Goal: Check status: Check status

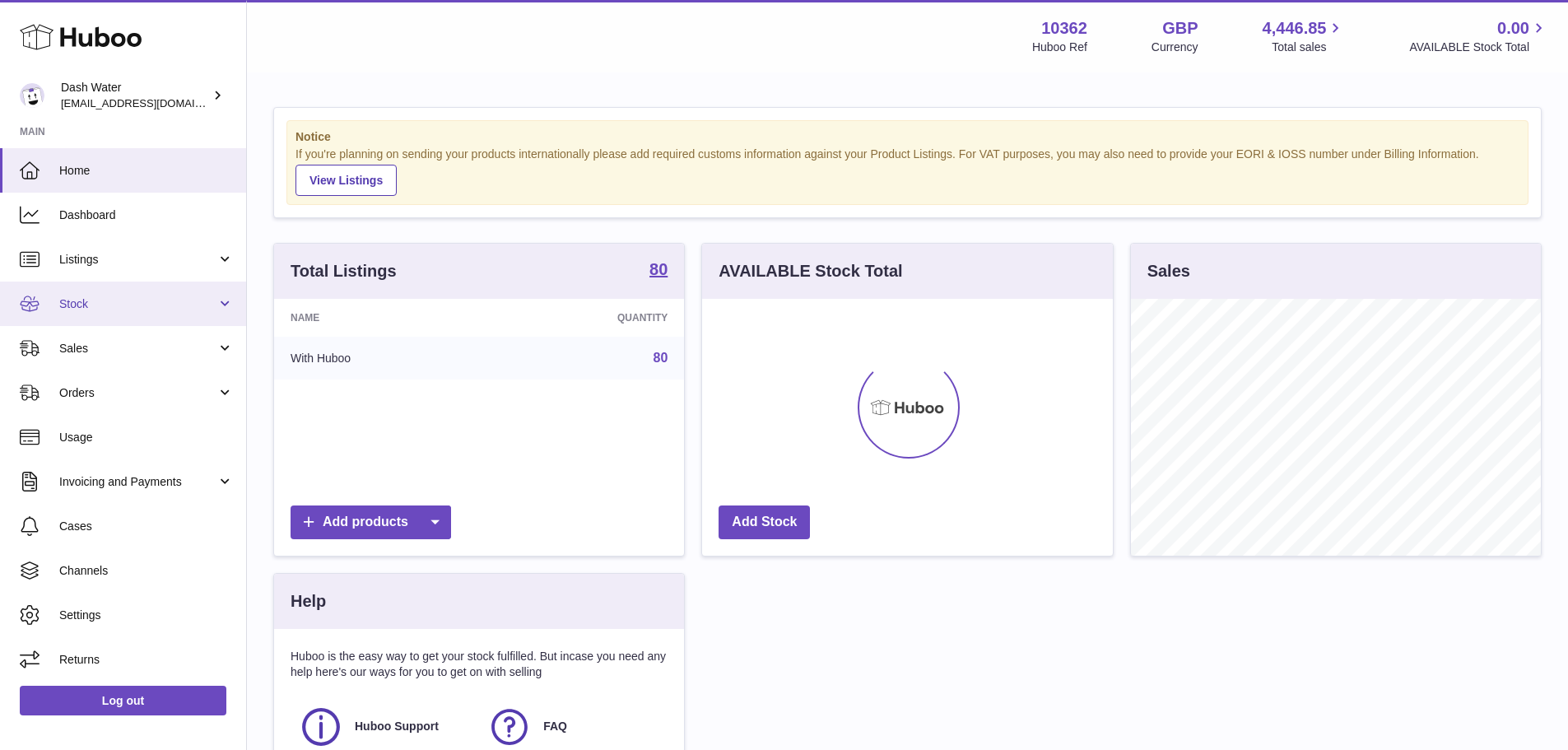
scroll to position [257, 411]
click at [117, 303] on span "Stock" at bounding box center [138, 304] width 158 height 15
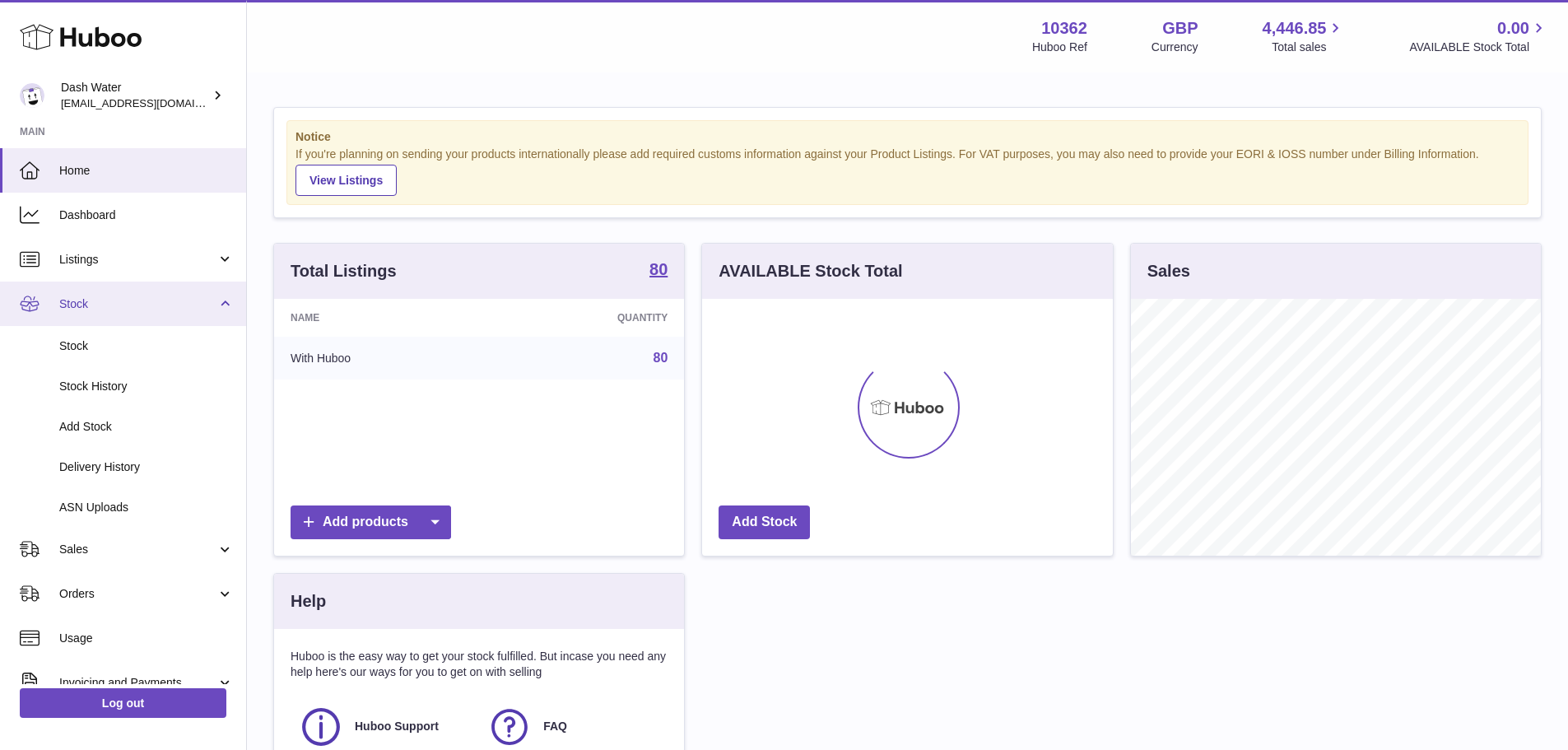
click at [117, 303] on span "Stock" at bounding box center [138, 304] width 158 height 15
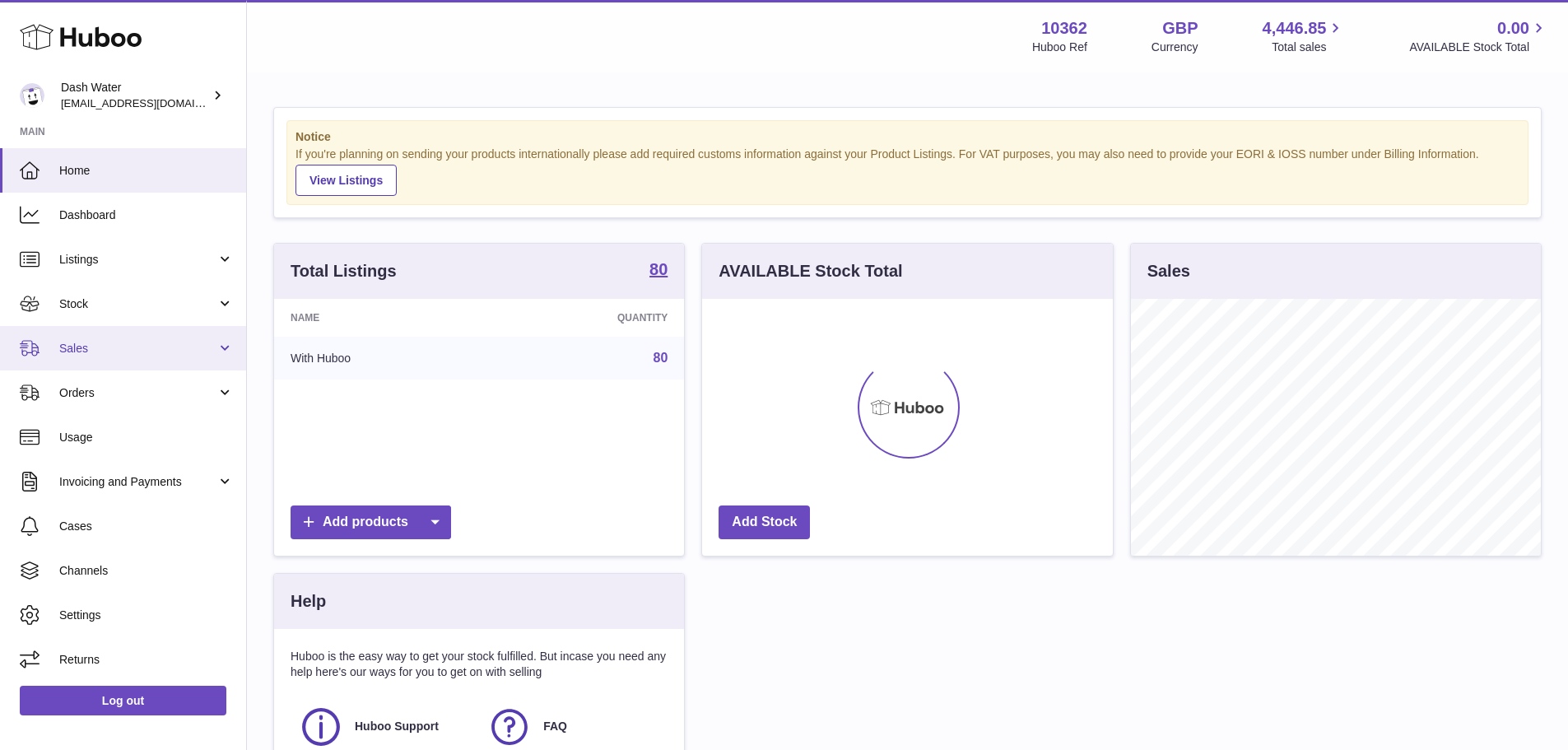
click at [68, 351] on span "Sales" at bounding box center [138, 349] width 158 height 15
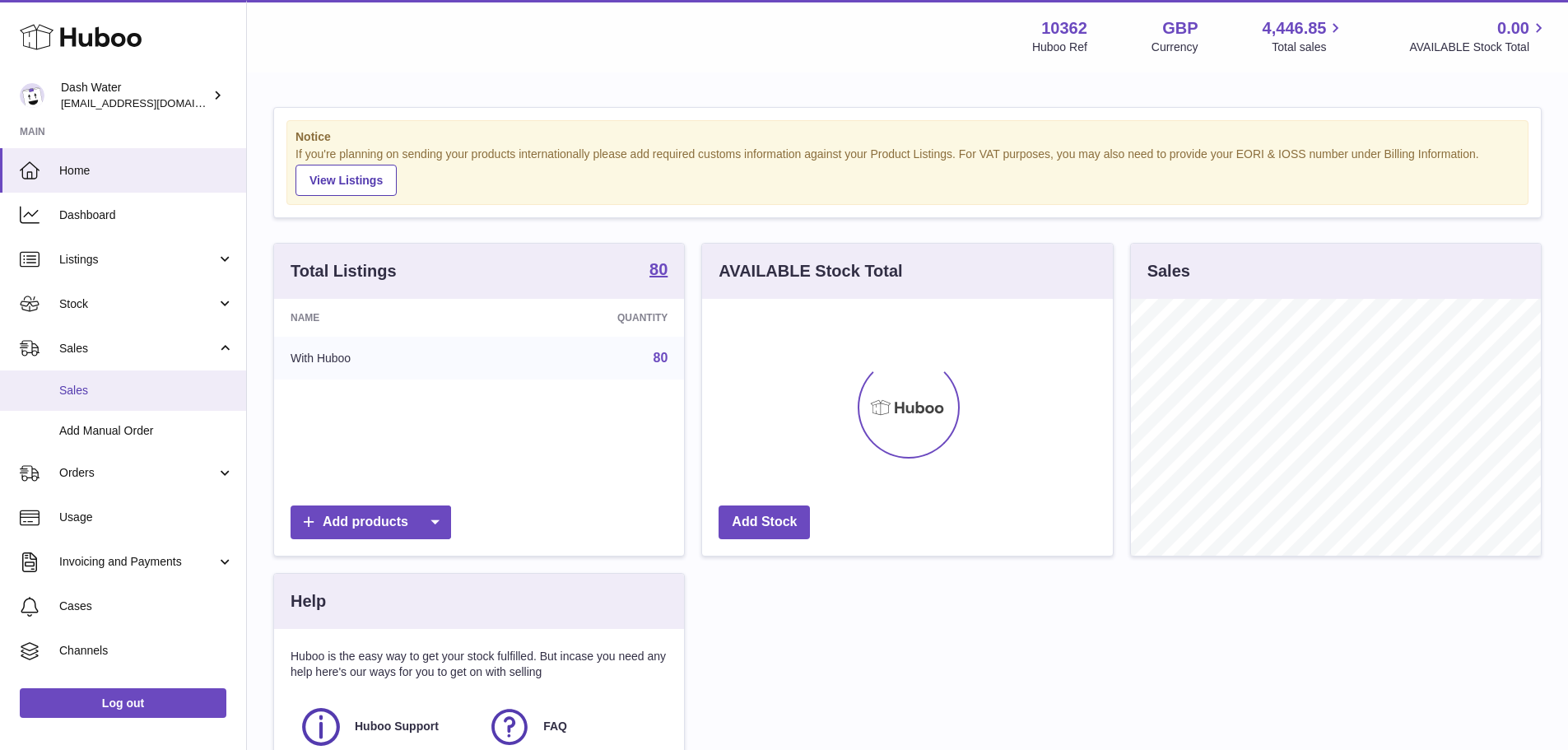
click at [96, 400] on link "Sales" at bounding box center [123, 390] width 246 height 40
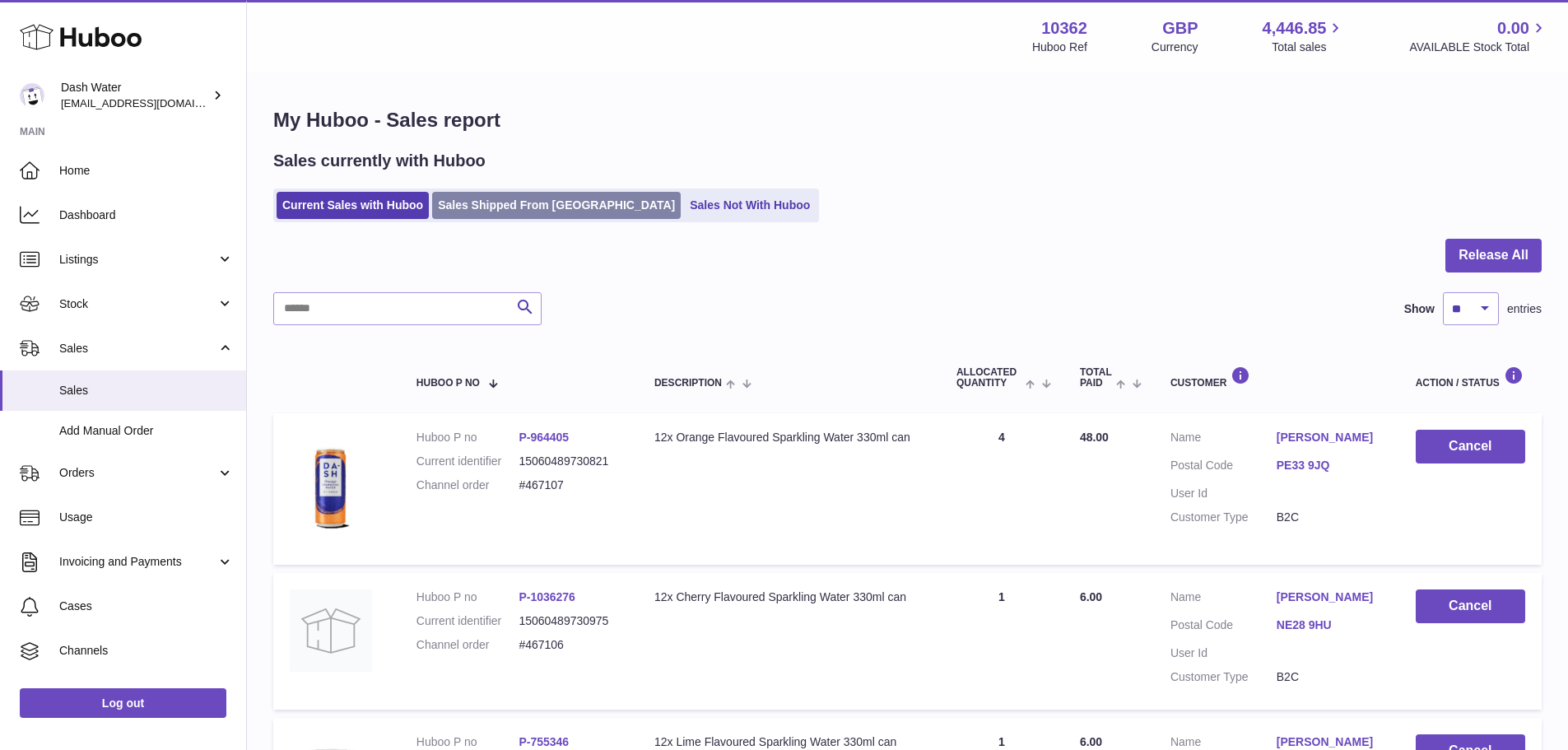
click at [554, 202] on link "Sales Shipped From [GEOGRAPHIC_DATA]" at bounding box center [557, 206] width 249 height 28
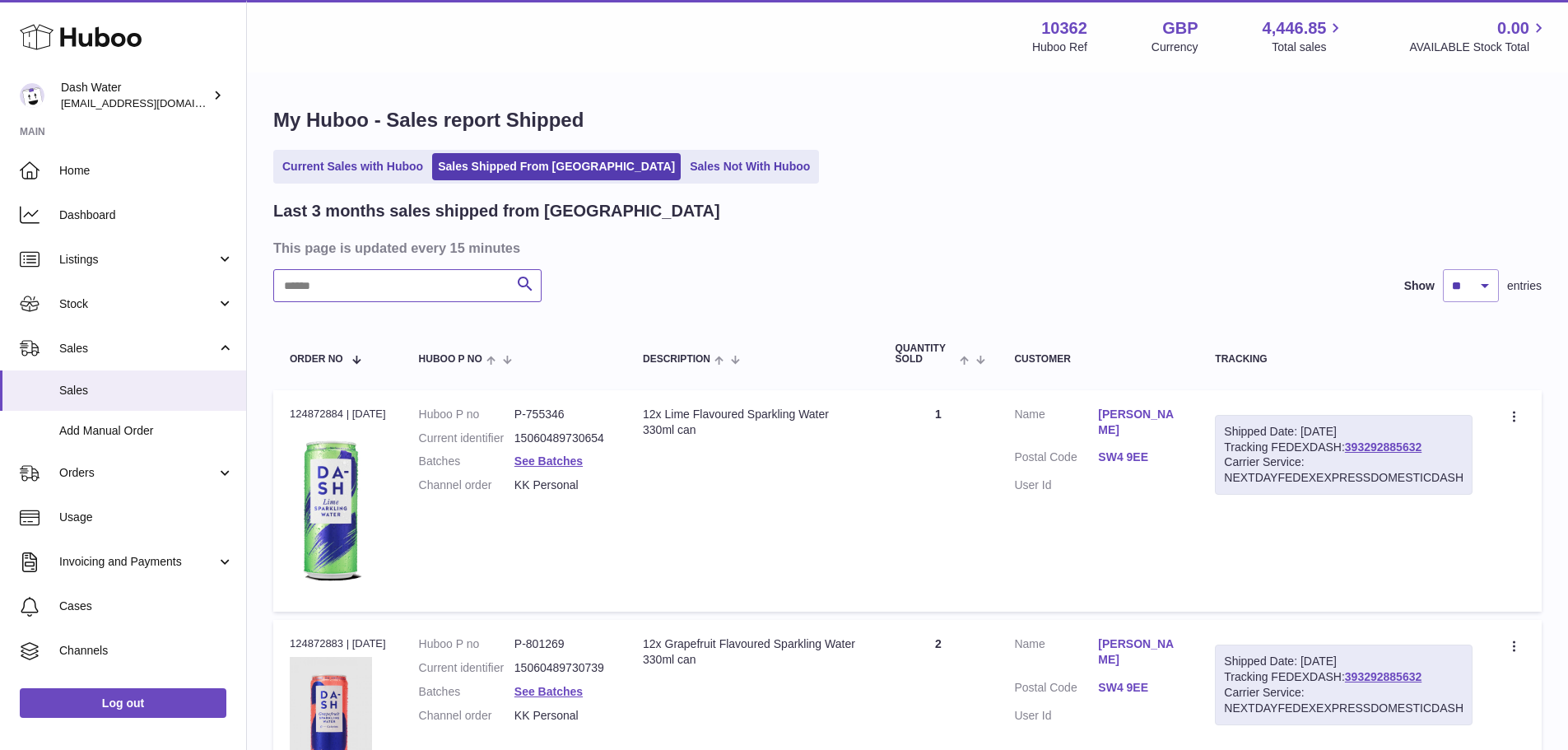
click at [335, 288] on input "text" at bounding box center [408, 285] width 269 height 33
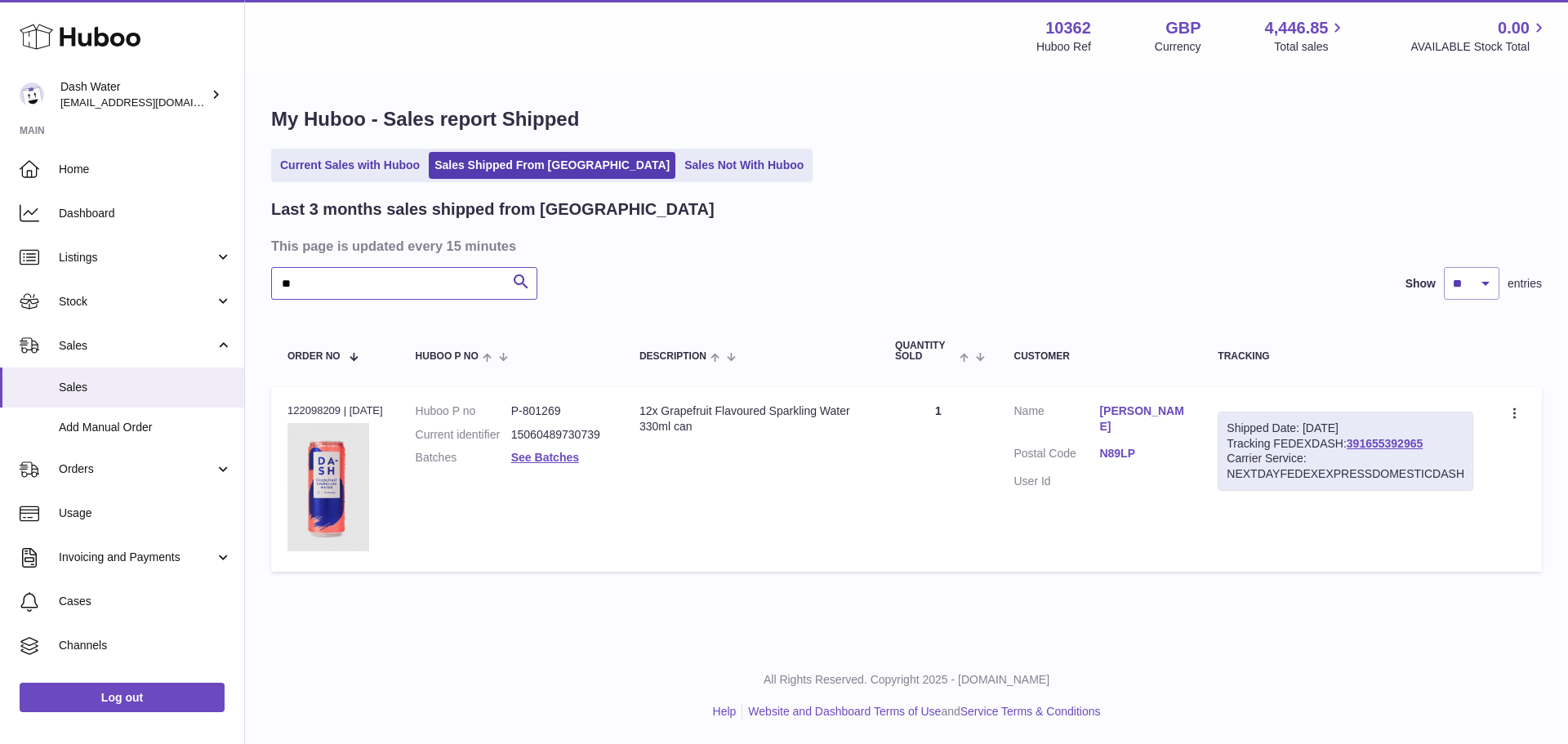
type input "*"
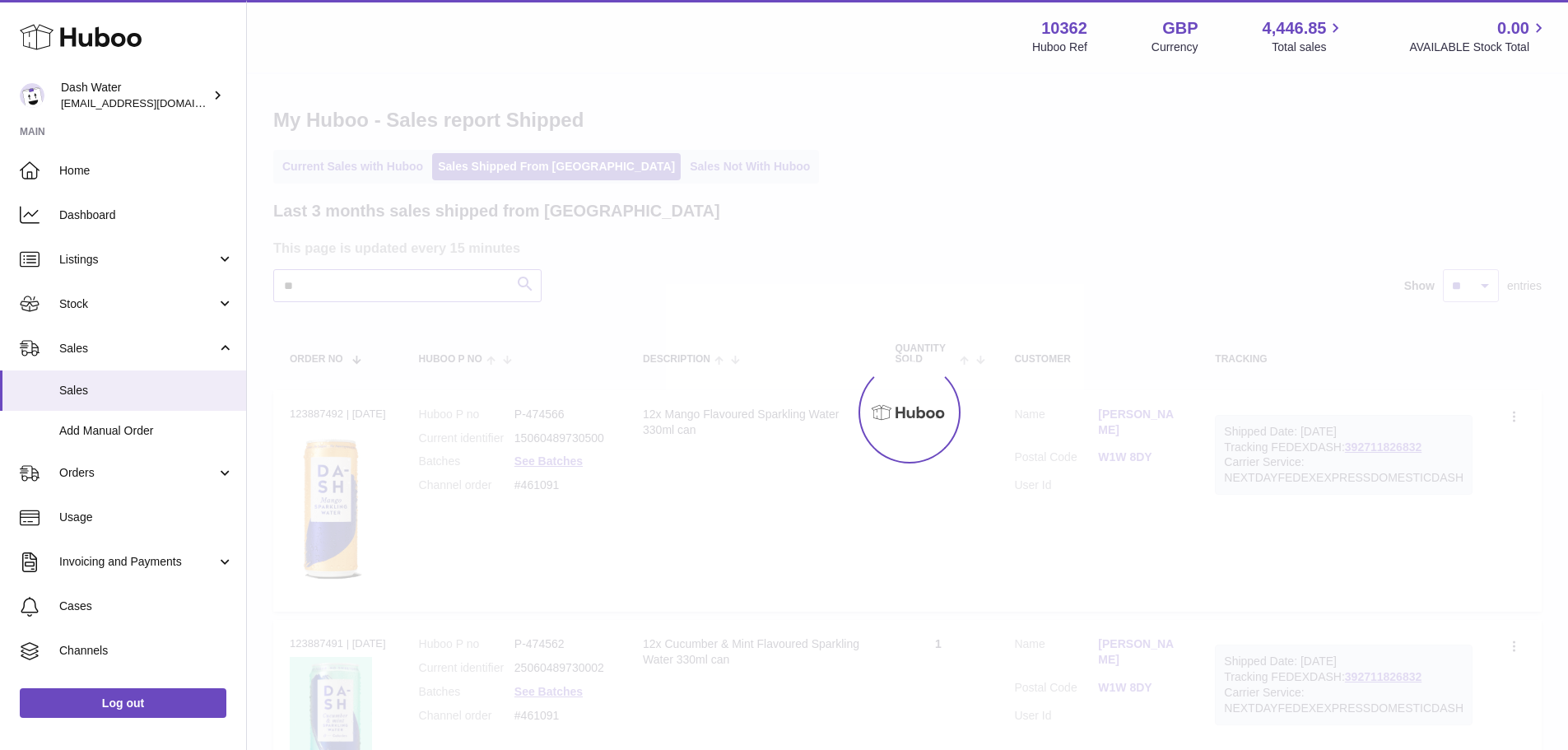
type input "*"
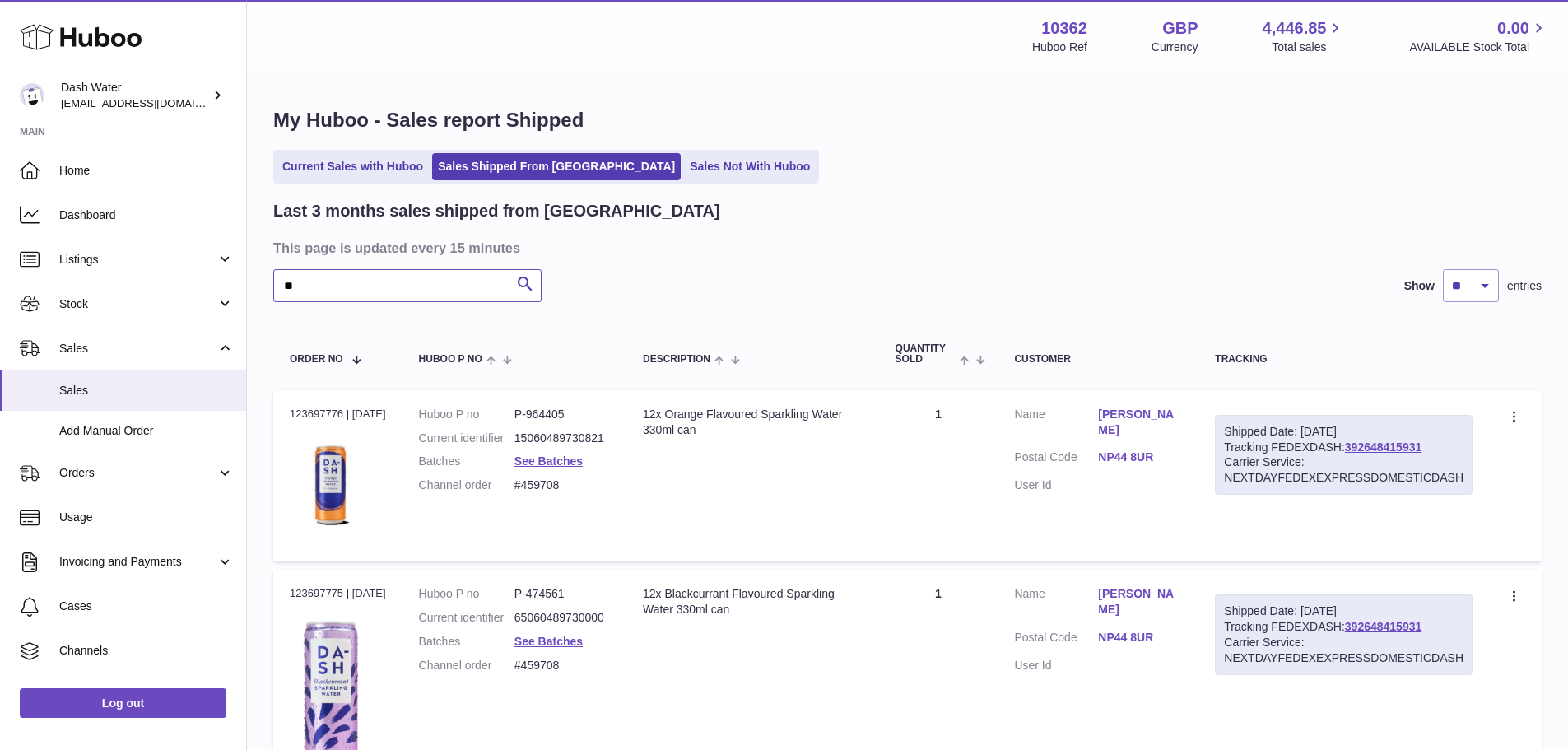
type input "*"
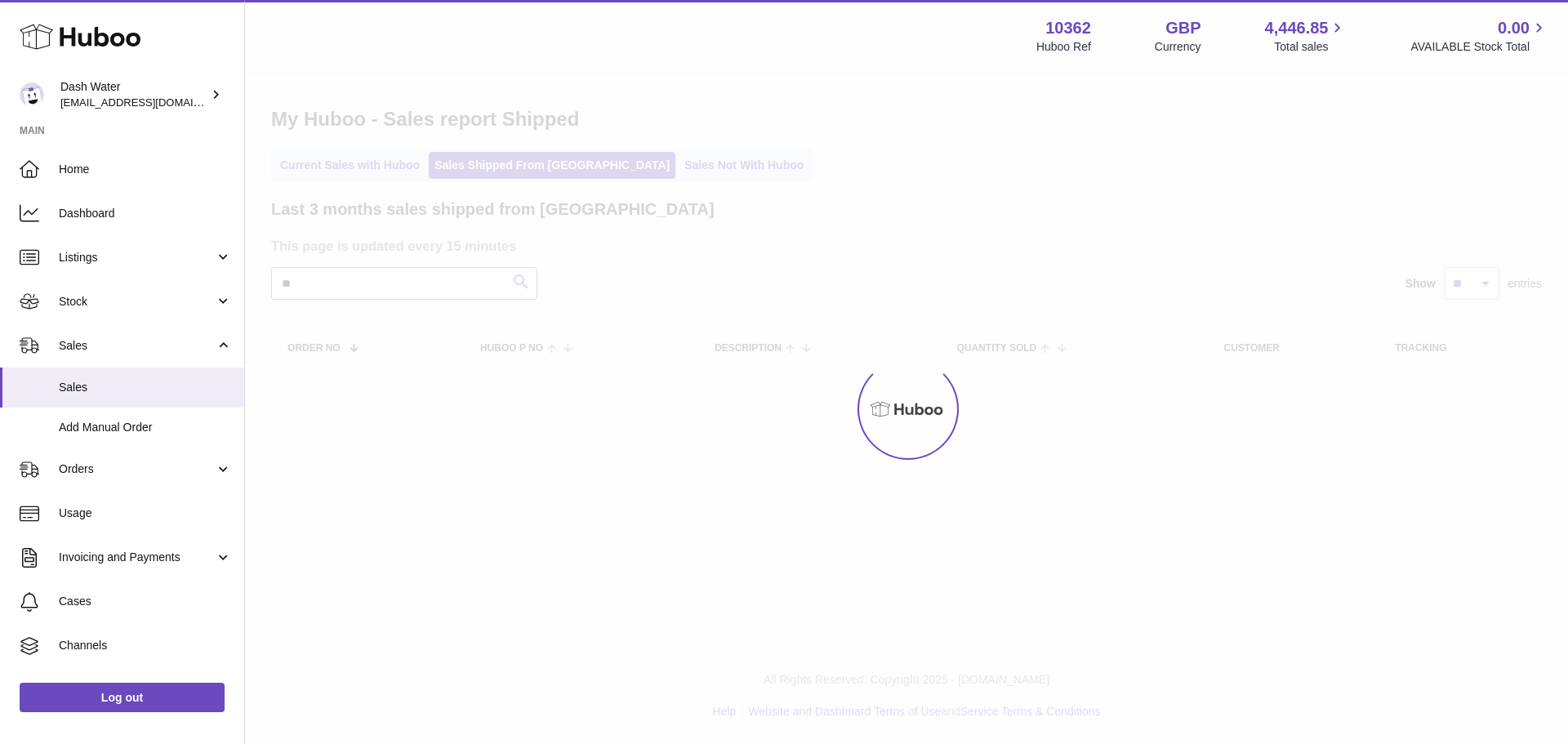
type input "*"
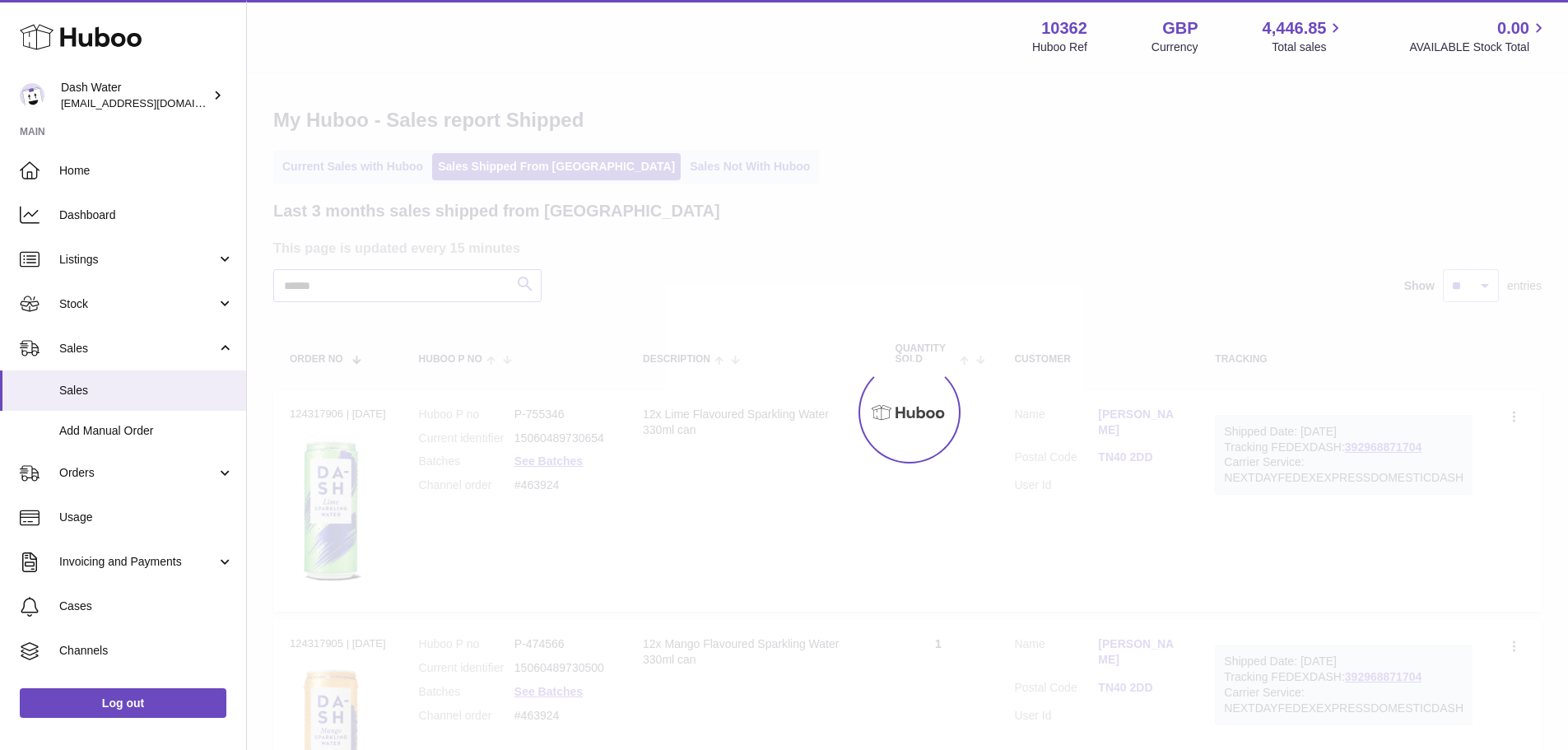
type input "*******"
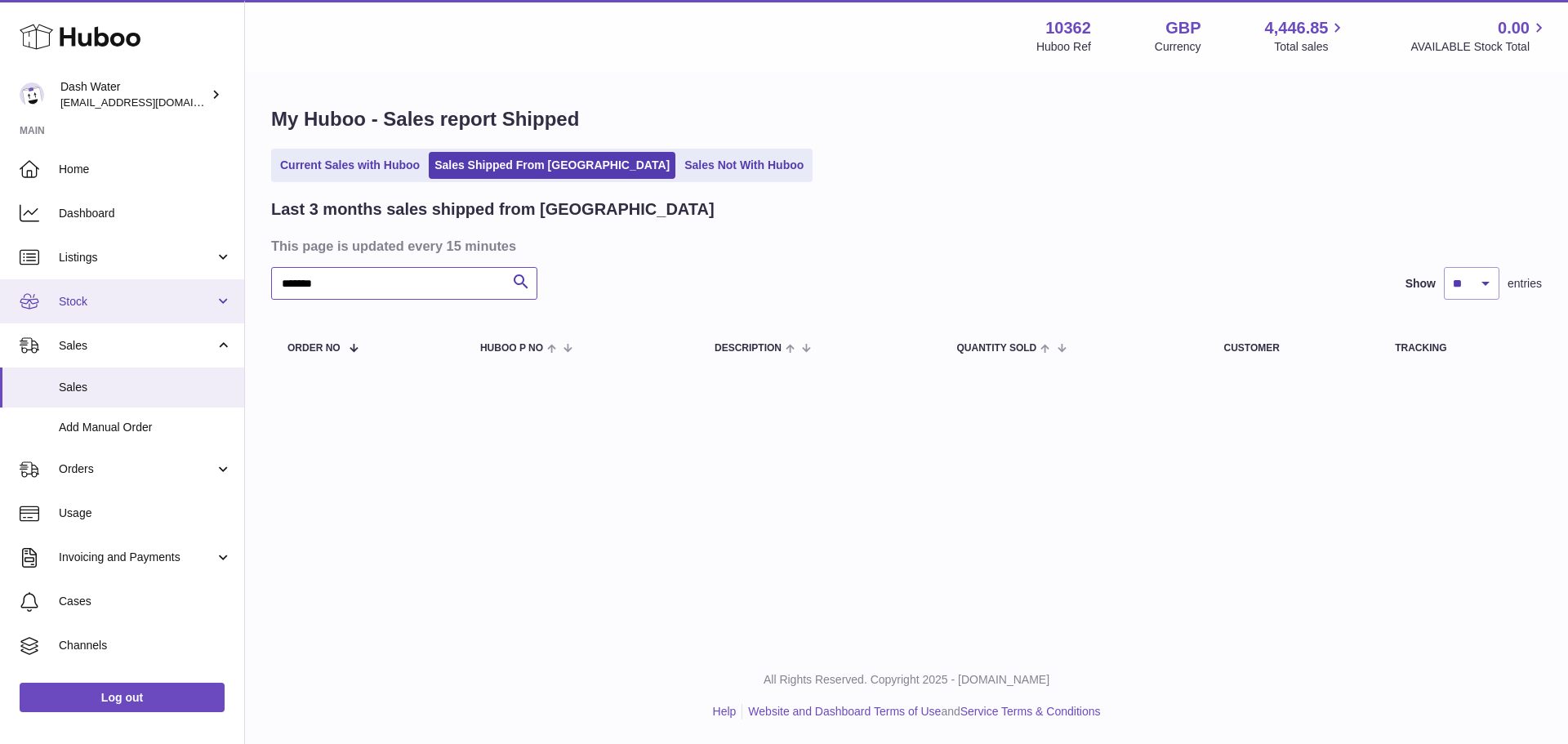
drag, startPoint x: 353, startPoint y: 286, endPoint x: 208, endPoint y: 296, distance: 145.3
click at [209, 295] on div "Huboo Dash Water internalAdmin-10362@internal.huboo.com Main Home Dashboard Lis…" at bounding box center [784, 372] width 1568 height 744
